Goal: Information Seeking & Learning: Find specific fact

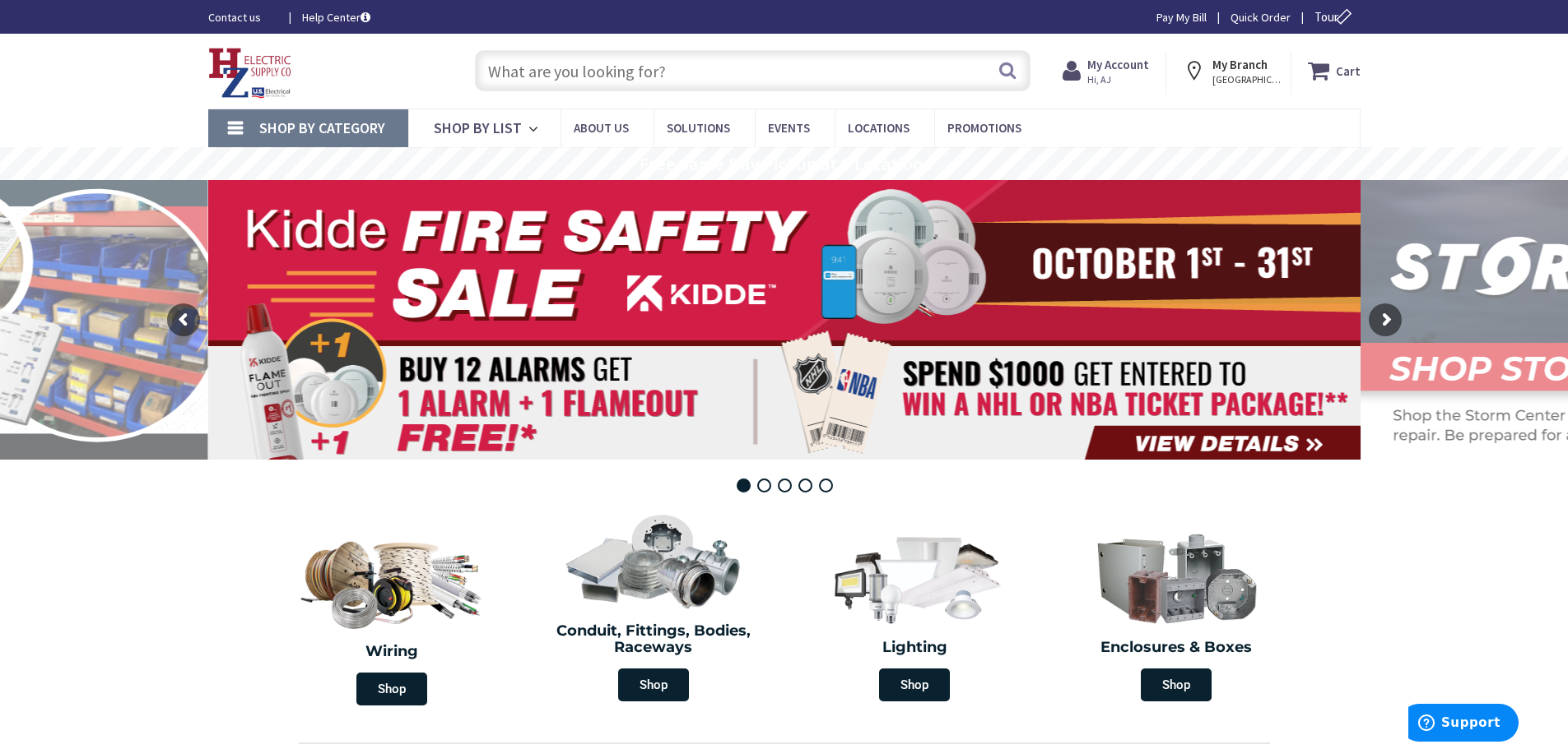
drag, startPoint x: 583, startPoint y: 70, endPoint x: 551, endPoint y: 65, distance: 32.4
click at [551, 65] on input "text" at bounding box center [752, 71] width 555 height 41
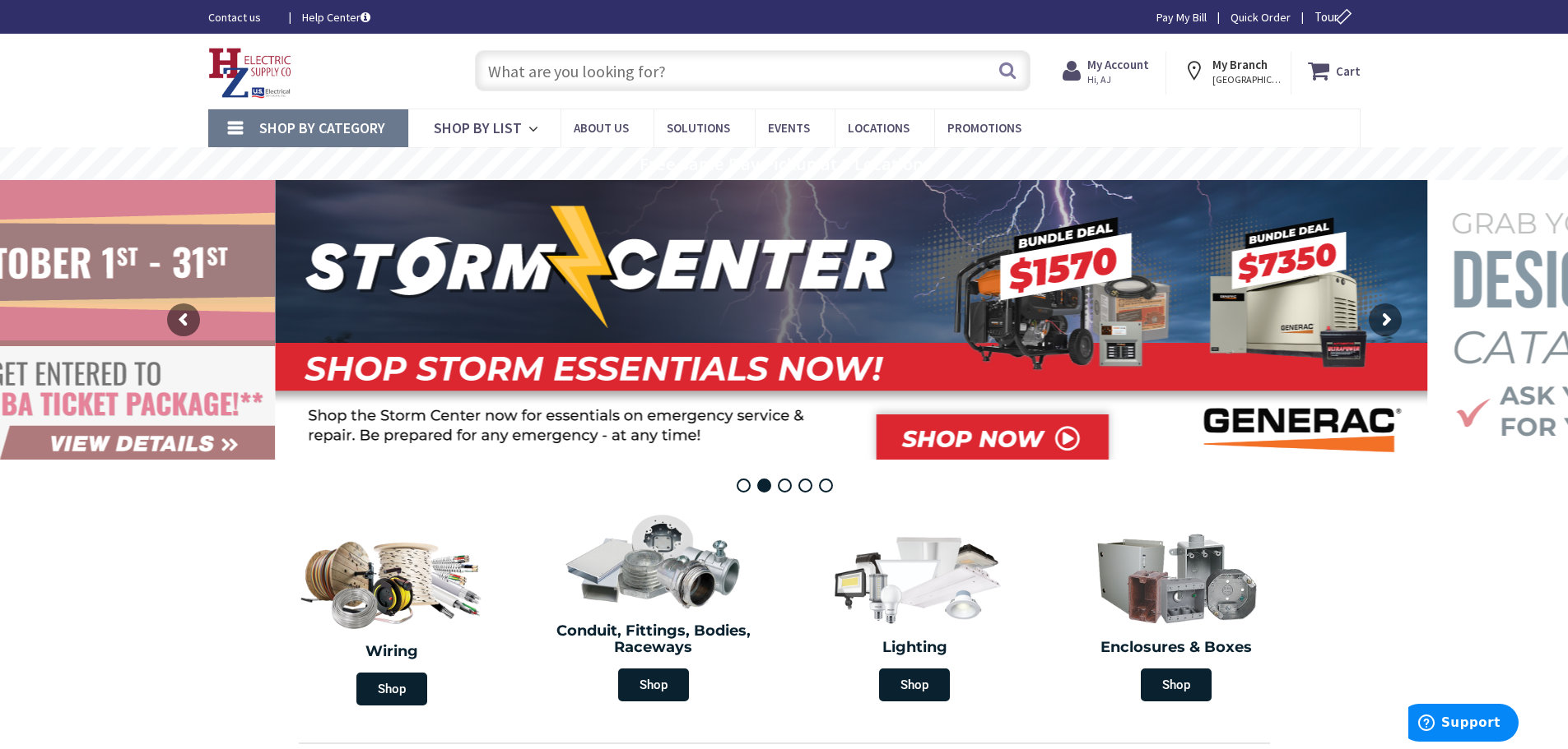
paste input "Kidde 2033086"
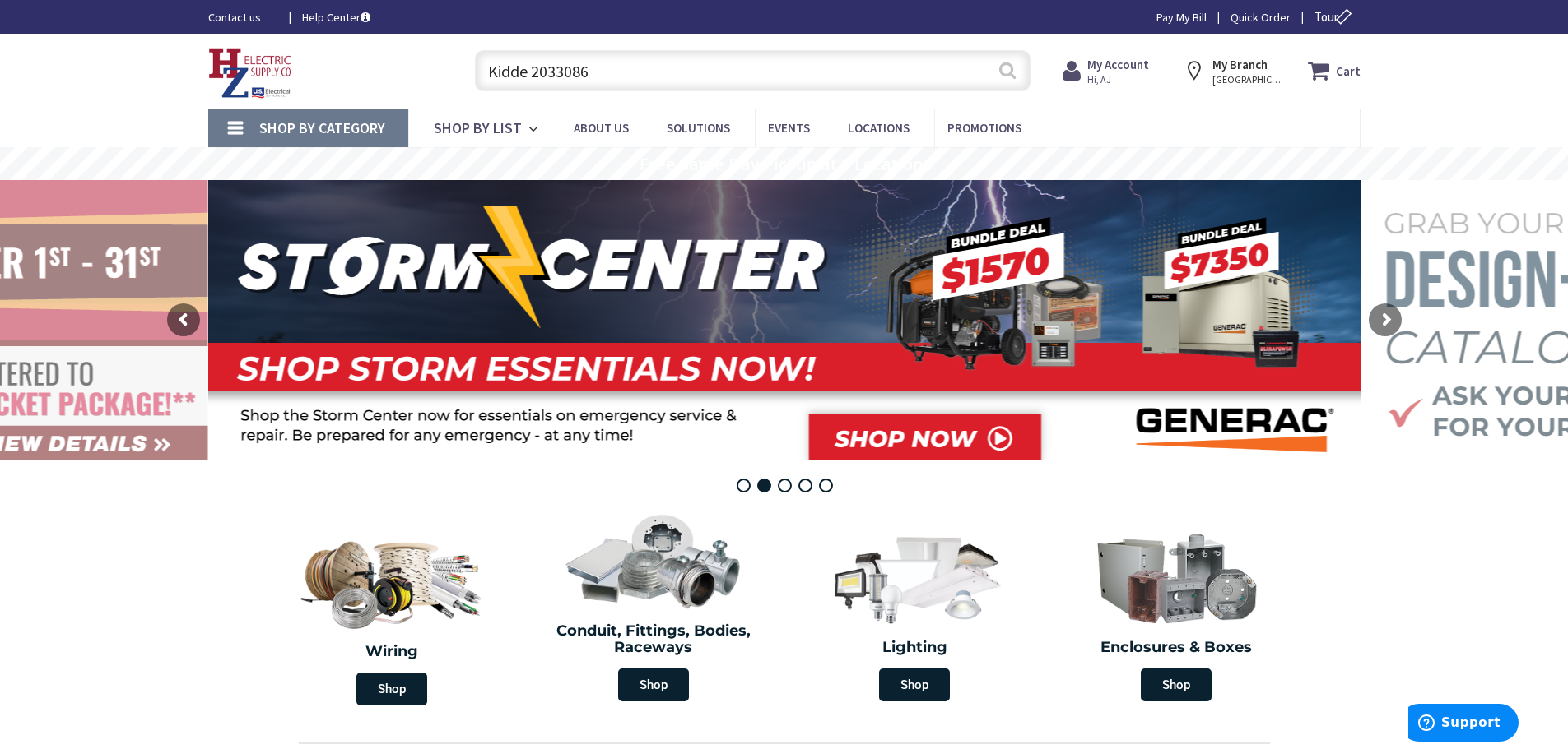
type input "Kidde 2033086"
click at [1012, 72] on button "Search" at bounding box center [1007, 70] width 21 height 37
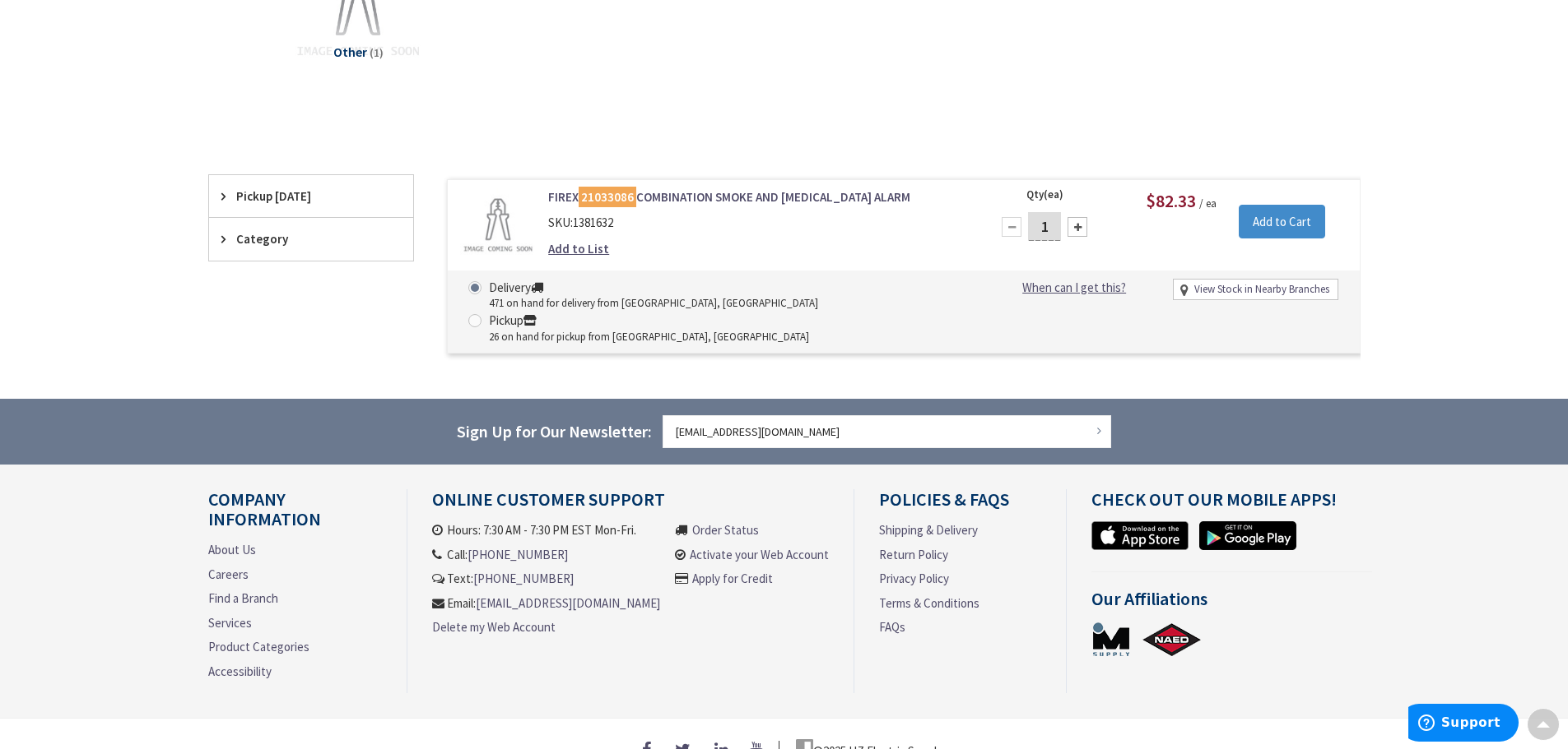
scroll to position [309, 0]
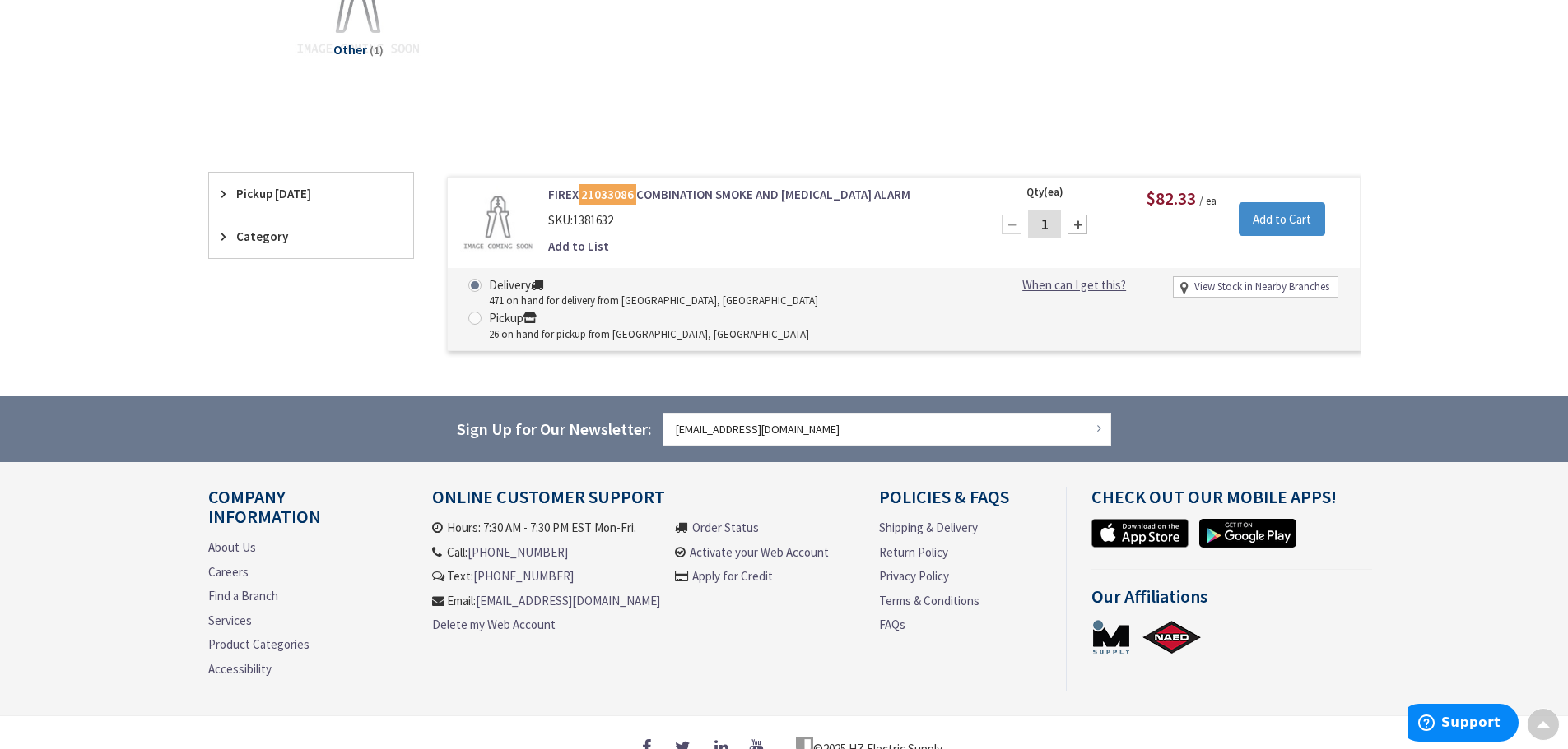
click at [670, 194] on link "FIREX 21033086 COMBINATION SMOKE AND CARBON MONOXIDE ALARM" at bounding box center [757, 195] width 419 height 17
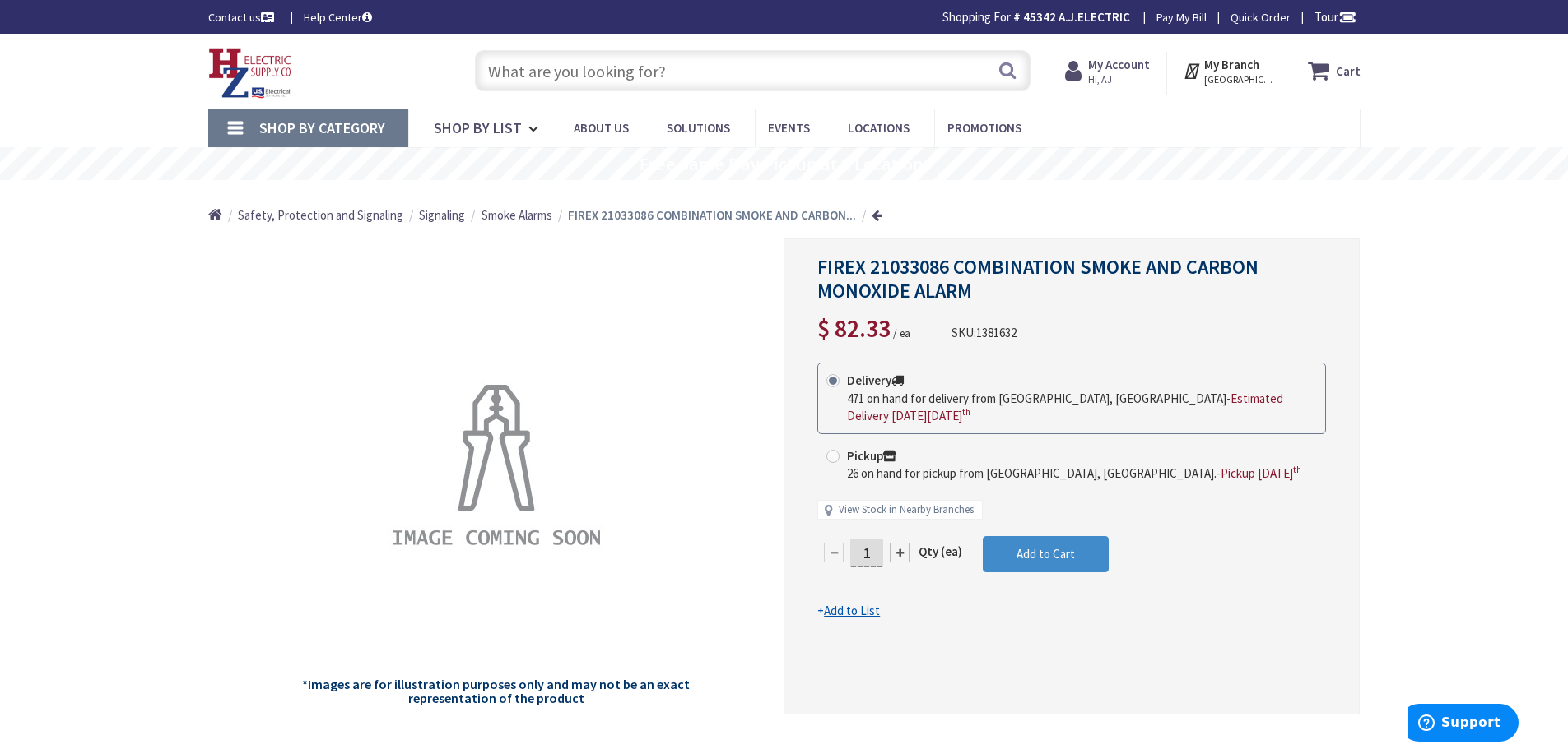
drag, startPoint x: 972, startPoint y: 289, endPoint x: 1012, endPoint y: 297, distance: 40.8
click at [1012, 297] on h1 "FIREX 21033086 COMBINATION SMOKE AND CARBON MONOXIDE ALARM" at bounding box center [1071, 280] width 509 height 48
click at [535, 62] on input "text" at bounding box center [752, 71] width 555 height 41
paste input "HD135F"
type input "HD135F"
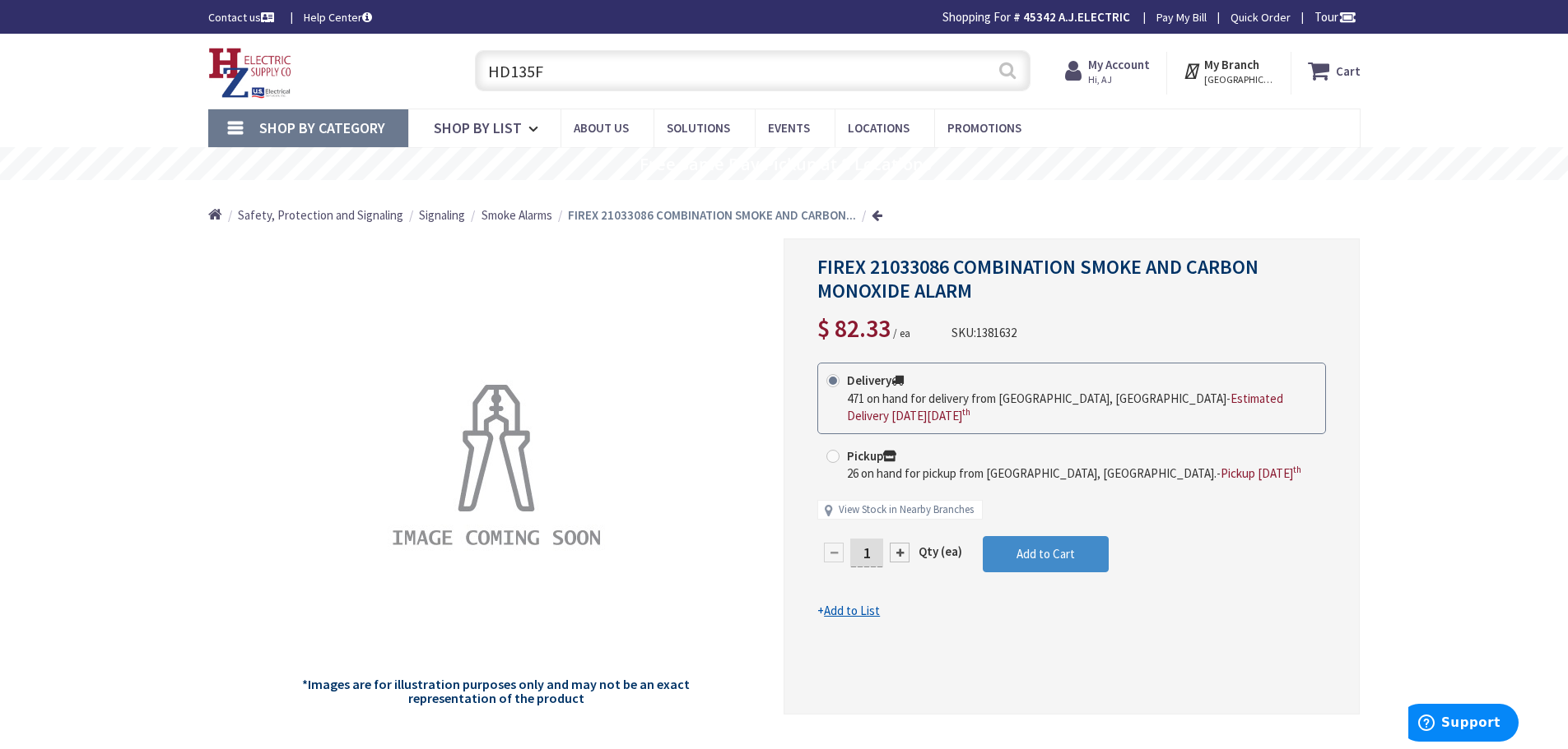
click at [1013, 73] on button "Search" at bounding box center [1007, 70] width 21 height 37
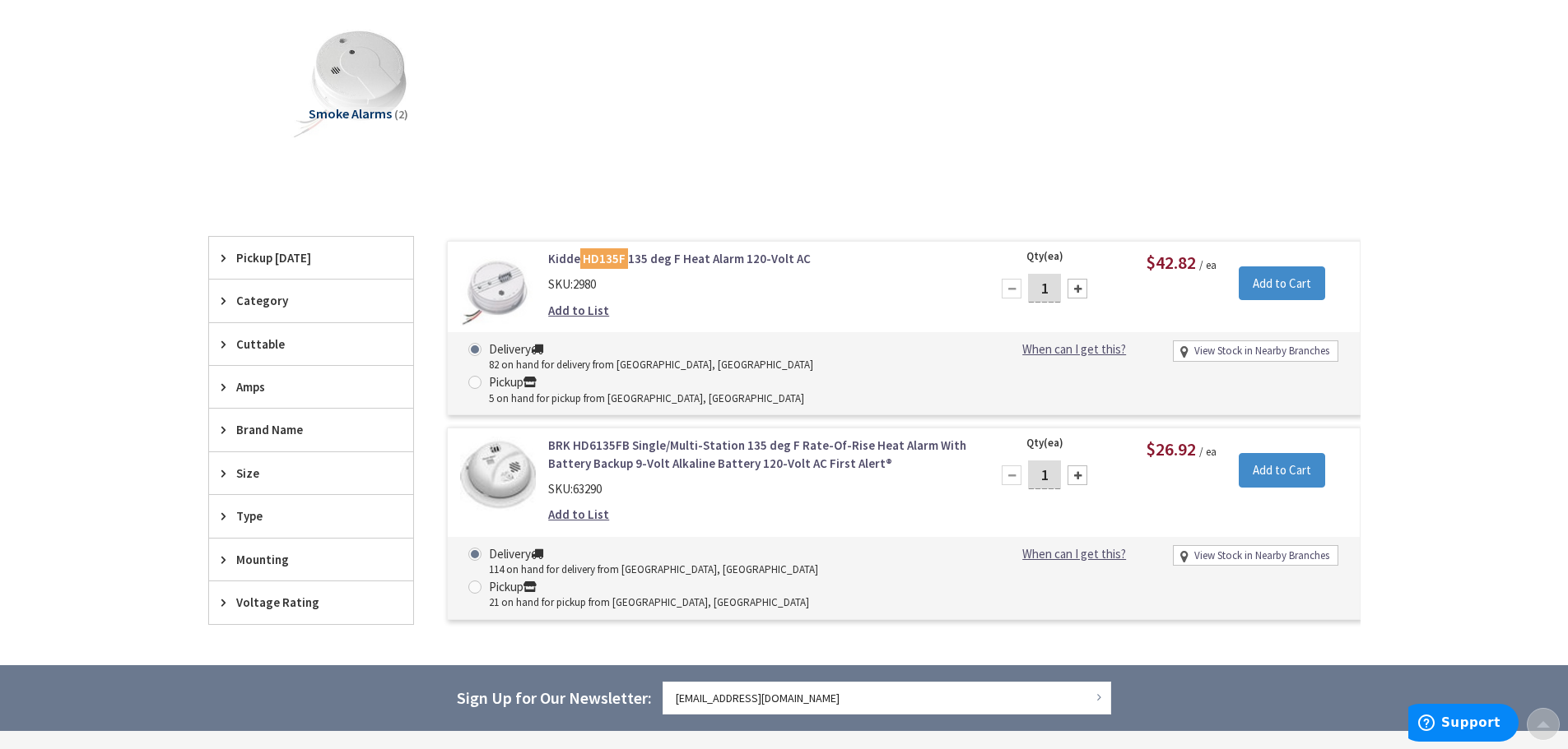
scroll to position [247, 0]
